Goal: Transaction & Acquisition: Download file/media

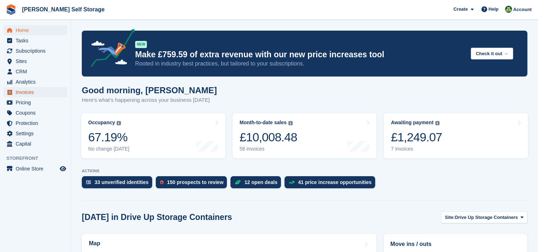
click at [41, 92] on span "Invoices" at bounding box center [37, 92] width 43 height 10
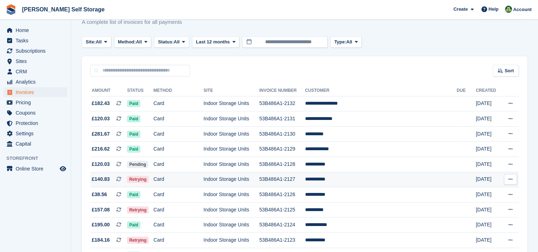
scroll to position [36, 0]
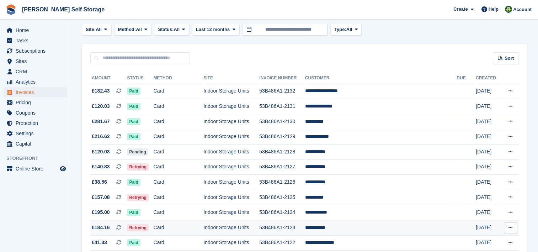
click at [509, 230] on icon at bounding box center [511, 227] width 4 height 5
click at [485, 241] on p "Download PDF" at bounding box center [483, 241] width 62 height 9
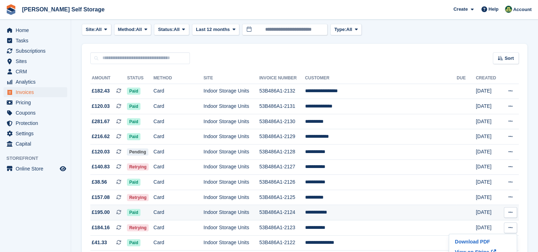
click at [512, 212] on icon at bounding box center [511, 212] width 4 height 5
click at [473, 225] on p "Download PDF" at bounding box center [483, 226] width 62 height 9
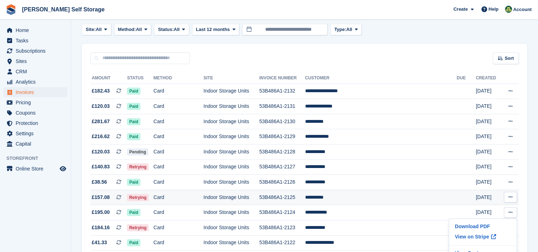
click at [510, 199] on icon at bounding box center [511, 197] width 4 height 5
click at [474, 212] on p "Download PDF" at bounding box center [483, 210] width 62 height 9
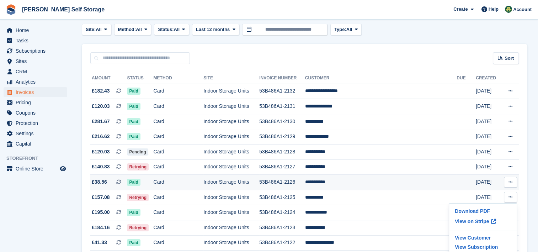
click at [511, 184] on icon at bounding box center [511, 182] width 4 height 5
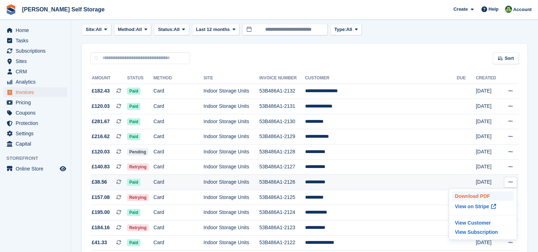
click at [471, 195] on p "Download PDF" at bounding box center [483, 195] width 62 height 9
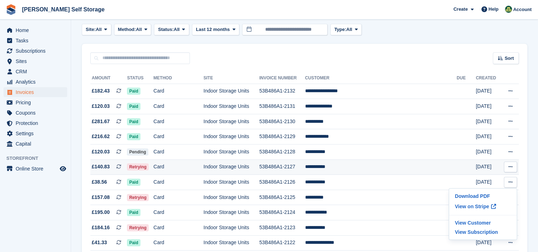
click at [510, 166] on icon at bounding box center [511, 166] width 4 height 5
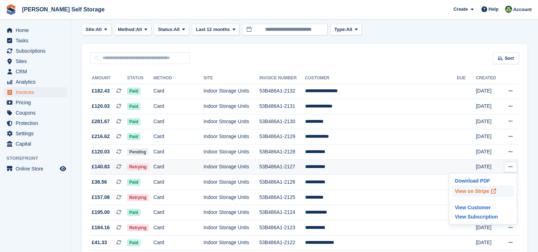
click at [478, 185] on p "View on Stripe" at bounding box center [483, 190] width 62 height 11
click at [470, 182] on p "Download PDF" at bounding box center [483, 180] width 62 height 9
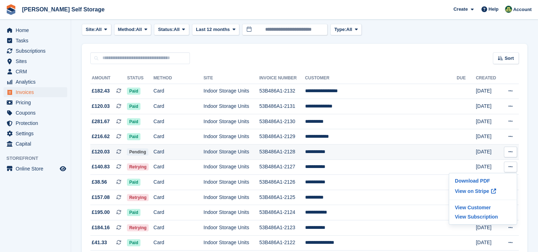
click at [511, 152] on icon at bounding box center [511, 151] width 4 height 5
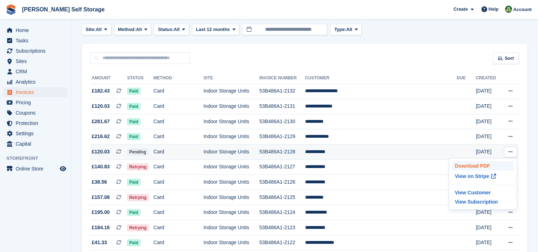
click at [472, 166] on p "Download PDF" at bounding box center [483, 165] width 62 height 9
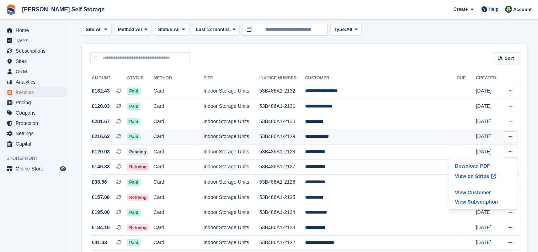
click at [509, 136] on icon at bounding box center [511, 136] width 4 height 5
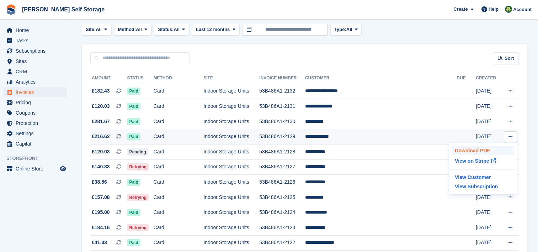
click at [481, 152] on p "Download PDF" at bounding box center [483, 150] width 62 height 9
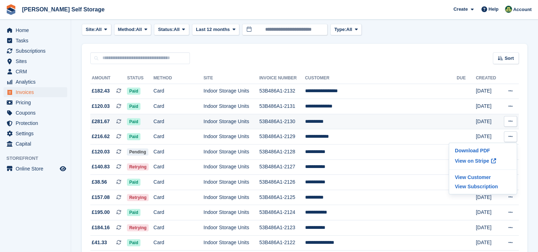
click at [510, 122] on icon at bounding box center [511, 121] width 4 height 5
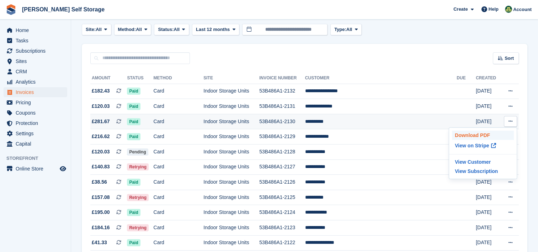
click at [471, 135] on p "Download PDF" at bounding box center [483, 135] width 62 height 9
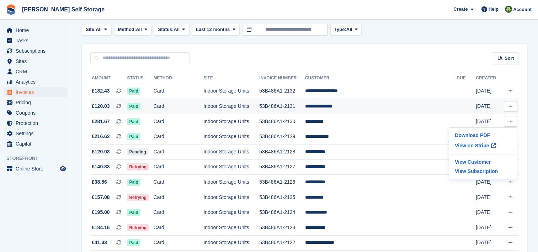
click at [510, 106] on icon at bounding box center [511, 106] width 4 height 5
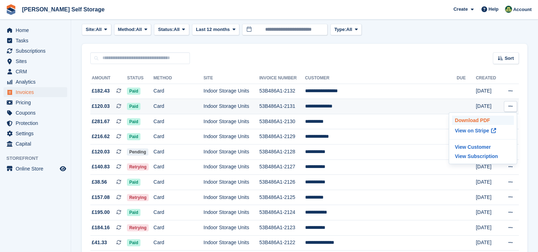
click at [459, 120] on p "Download PDF" at bounding box center [483, 120] width 62 height 9
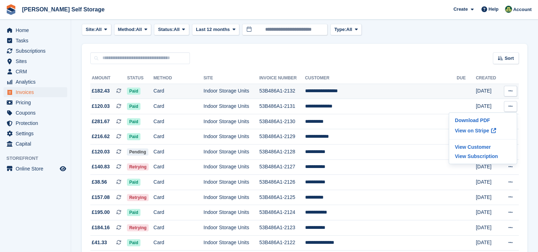
click at [511, 91] on icon at bounding box center [511, 91] width 4 height 5
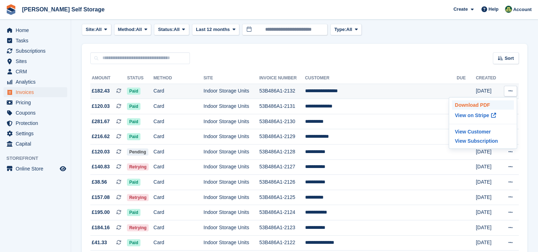
click at [476, 106] on p "Download PDF" at bounding box center [483, 104] width 62 height 9
